Goal: Find specific page/section: Find specific page/section

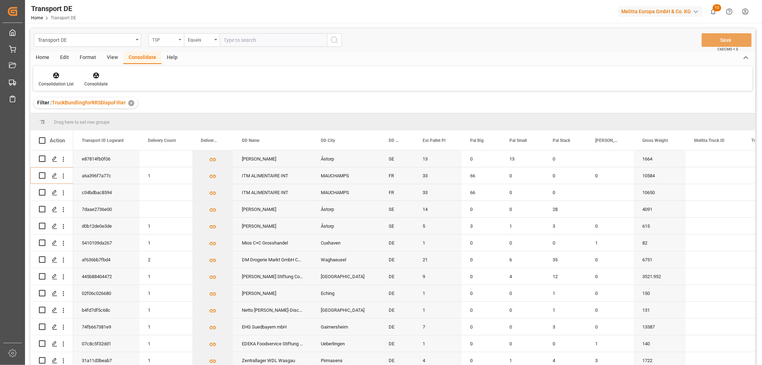
click at [160, 39] on div "TSP" at bounding box center [164, 39] width 24 height 8
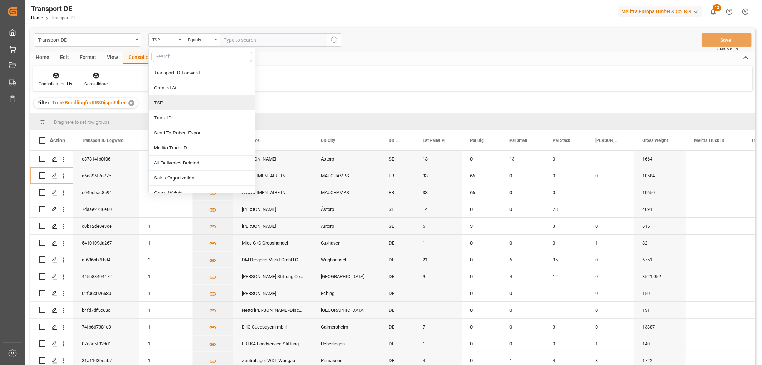
click at [158, 105] on div "TSP" at bounding box center [202, 102] width 106 height 15
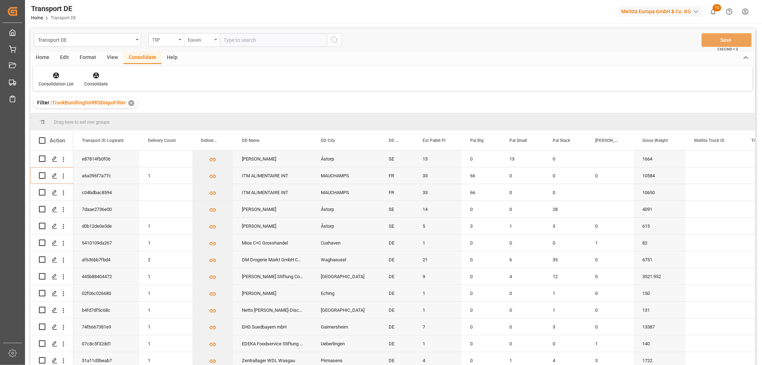
click at [191, 39] on div "Equals" at bounding box center [200, 39] width 24 height 8
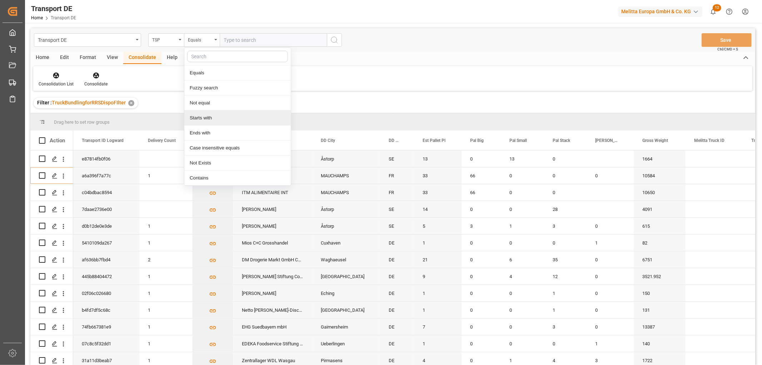
click at [206, 117] on div "Starts with" at bounding box center [237, 117] width 106 height 15
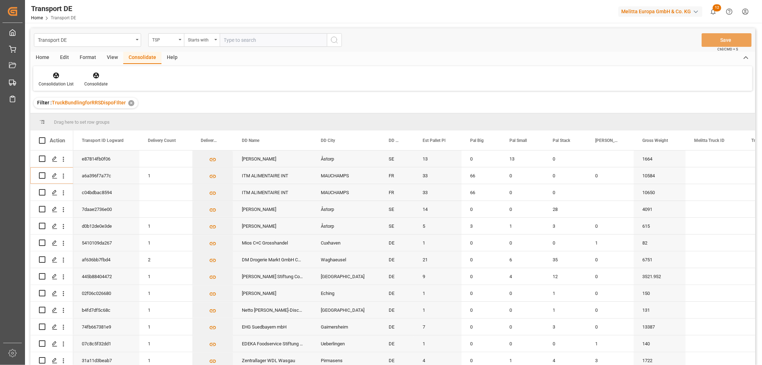
click at [240, 40] on input "text" at bounding box center [273, 40] width 107 height 14
type input "Self pickup DE"
click at [334, 40] on icon "search button" at bounding box center [334, 40] width 9 height 9
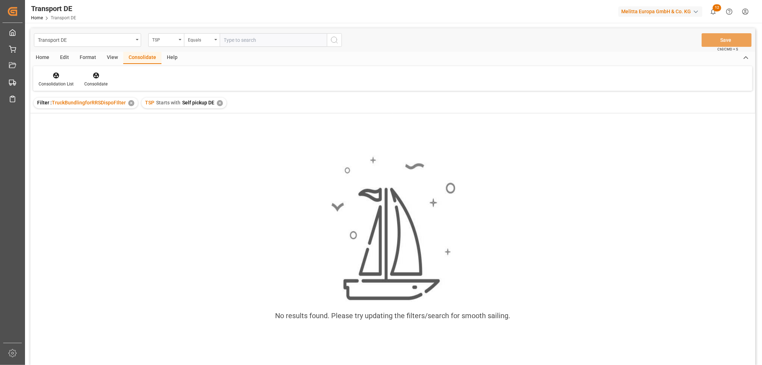
click at [218, 104] on div "✕" at bounding box center [220, 103] width 6 height 6
